Goal: Information Seeking & Learning: Learn about a topic

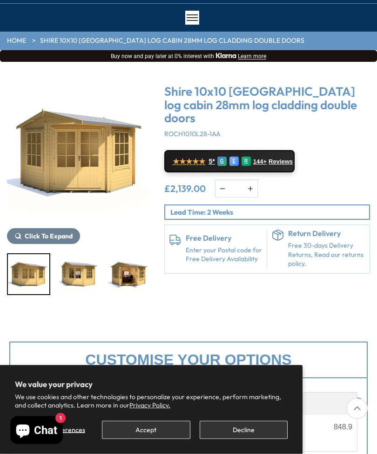
scroll to position [64, 0]
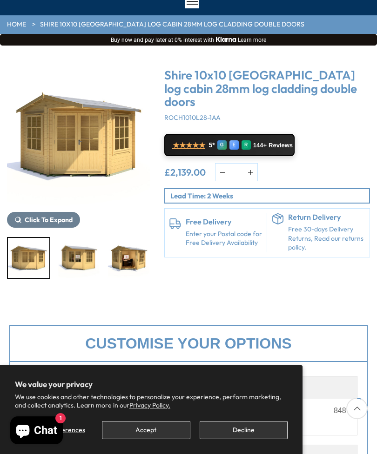
click at [95, 147] on img "1 / 9" at bounding box center [78, 135] width 143 height 143
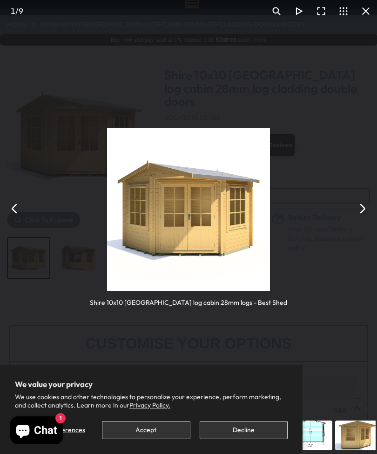
click at [356, 220] on button "You can close this modal content with the ESC key" at bounding box center [362, 209] width 22 height 22
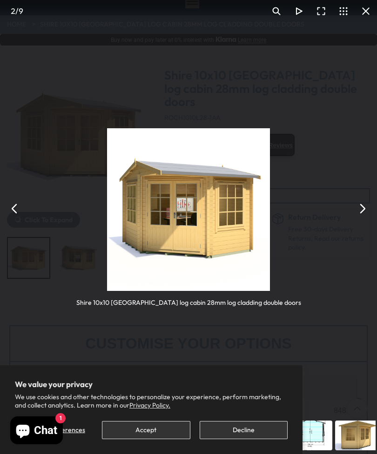
click at [361, 220] on button "You can close this modal content with the ESC key" at bounding box center [362, 209] width 22 height 22
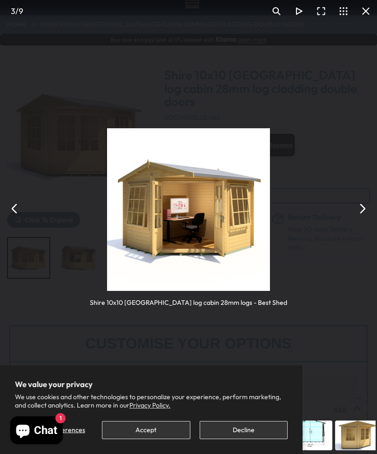
click at [353, 220] on button "You can close this modal content with the ESC key" at bounding box center [362, 209] width 22 height 22
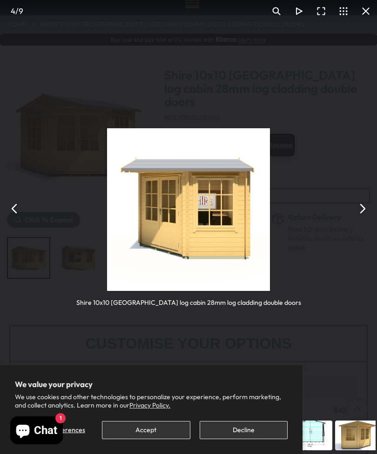
click at [360, 220] on button "You can close this modal content with the ESC key" at bounding box center [362, 209] width 22 height 22
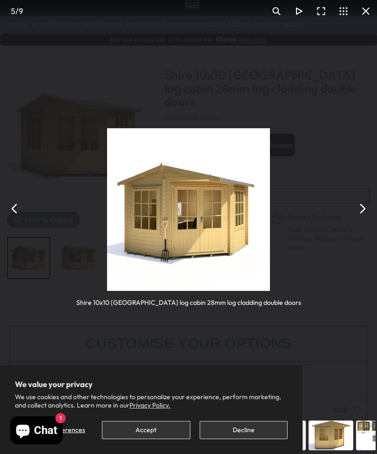
click at [362, 220] on button "You can close this modal content with the ESC key" at bounding box center [362, 209] width 22 height 22
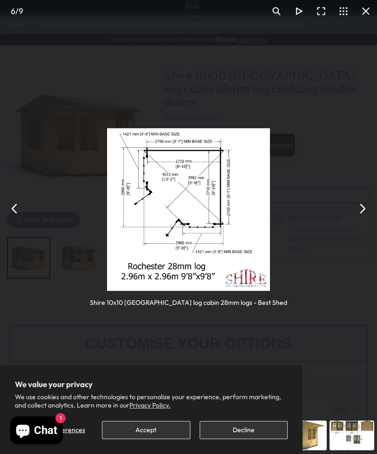
click at [21, 220] on button "You can close this modal content with the ESC key" at bounding box center [15, 209] width 22 height 22
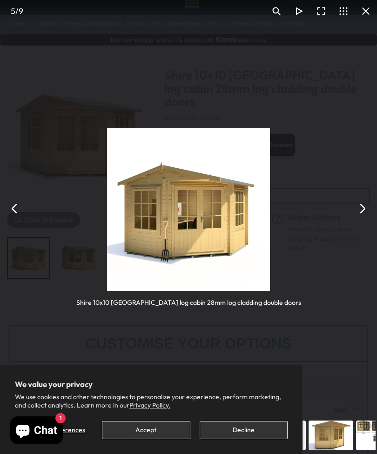
click at [17, 220] on button "You can close this modal content with the ESC key" at bounding box center [15, 209] width 22 height 22
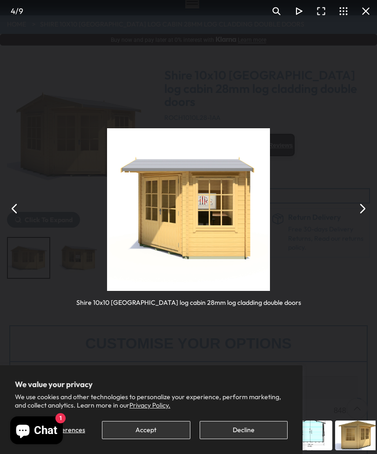
click at [18, 220] on button "You can close this modal content with the ESC key" at bounding box center [15, 209] width 22 height 22
